Goal: Information Seeking & Learning: Learn about a topic

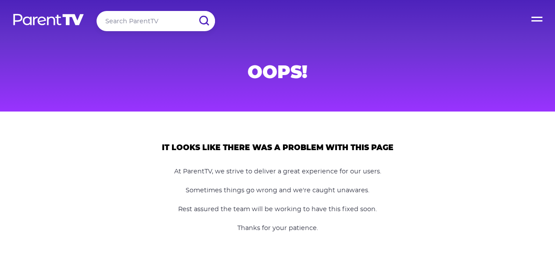
click at [534, 14] on label "Open Menu" at bounding box center [536, 17] width 35 height 35
click at [0, 0] on input "Open Menu" at bounding box center [0, 0] width 0 height 0
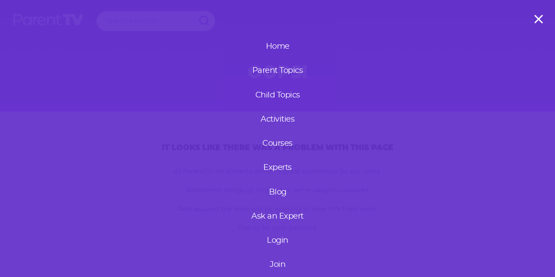
click at [270, 240] on link "Login" at bounding box center [277, 240] width 105 height 23
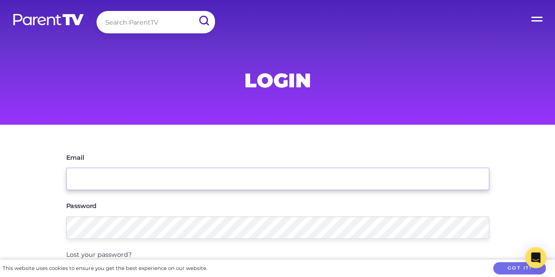
click at [136, 174] on input "Email" at bounding box center [277, 178] width 423 height 22
type input "[EMAIL_ADDRESS][DOMAIN_NAME]"
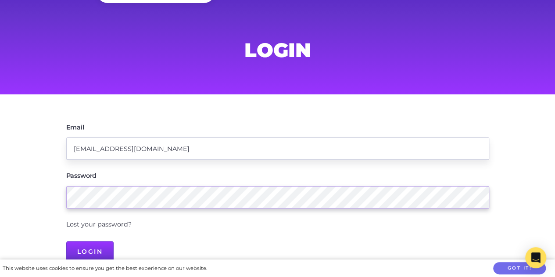
scroll to position [44, 0]
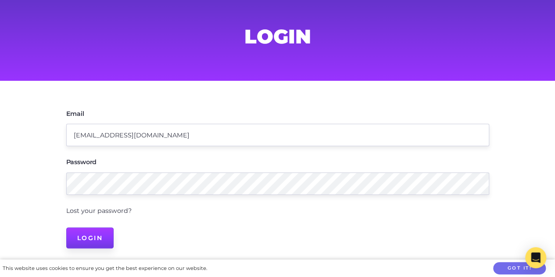
click at [88, 233] on input "Login" at bounding box center [90, 237] width 48 height 21
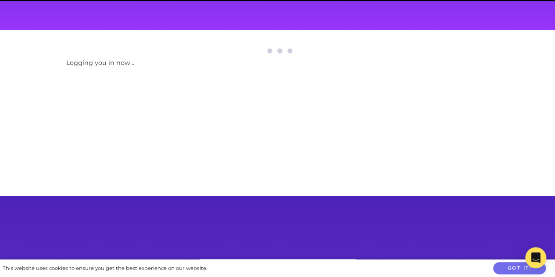
scroll to position [175, 0]
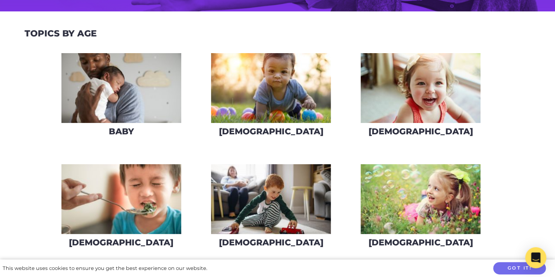
scroll to position [219, 0]
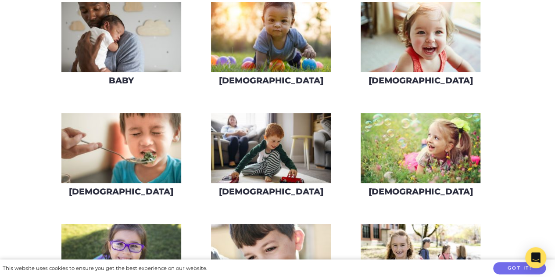
click at [263, 165] on img at bounding box center [271, 148] width 120 height 70
